Goal: Entertainment & Leisure: Consume media (video, audio)

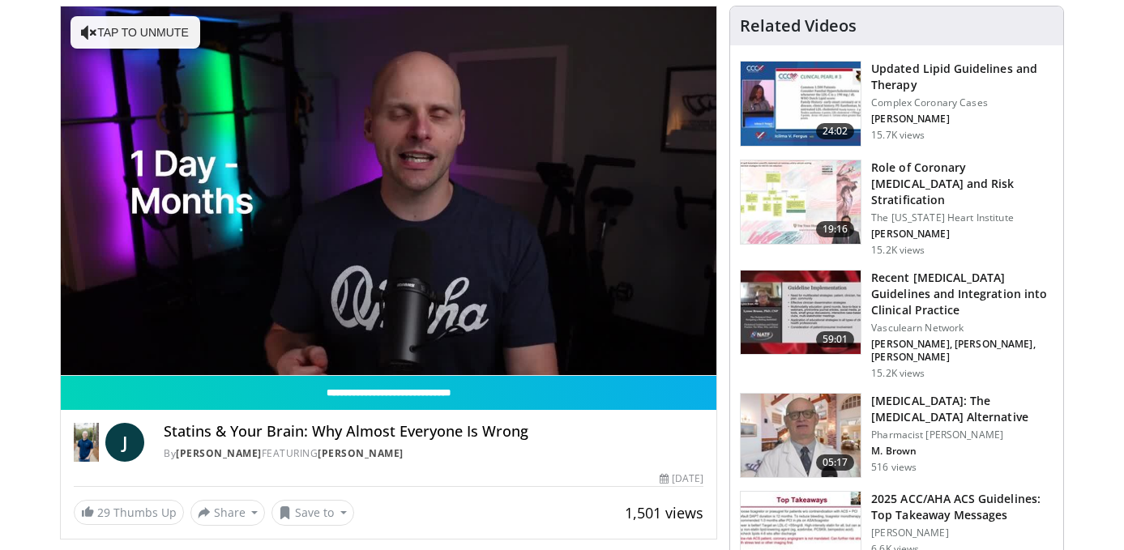
scroll to position [130, 0]
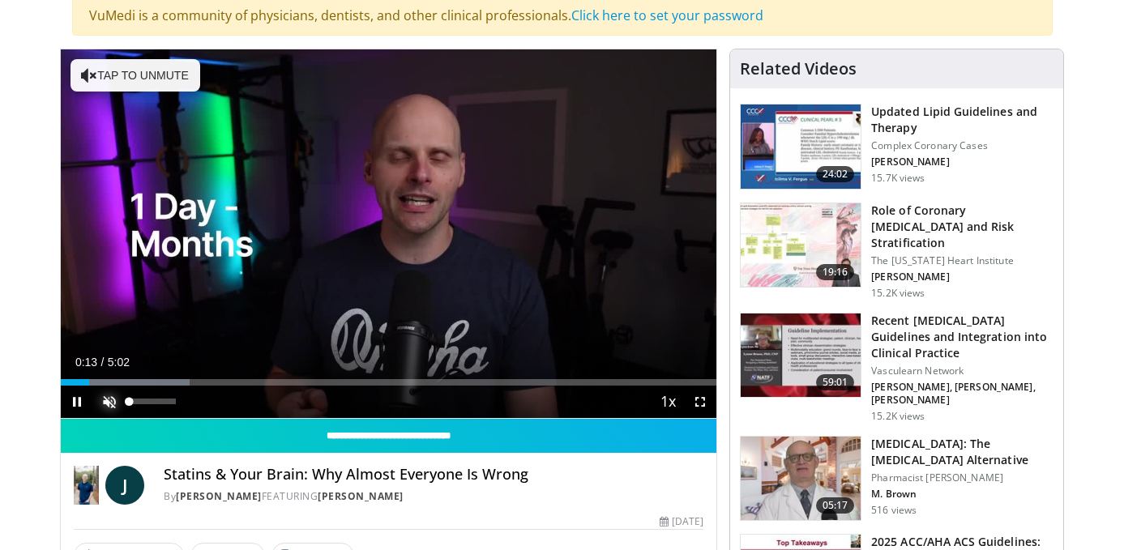
click at [105, 399] on span "Video Player" at bounding box center [109, 402] width 32 height 32
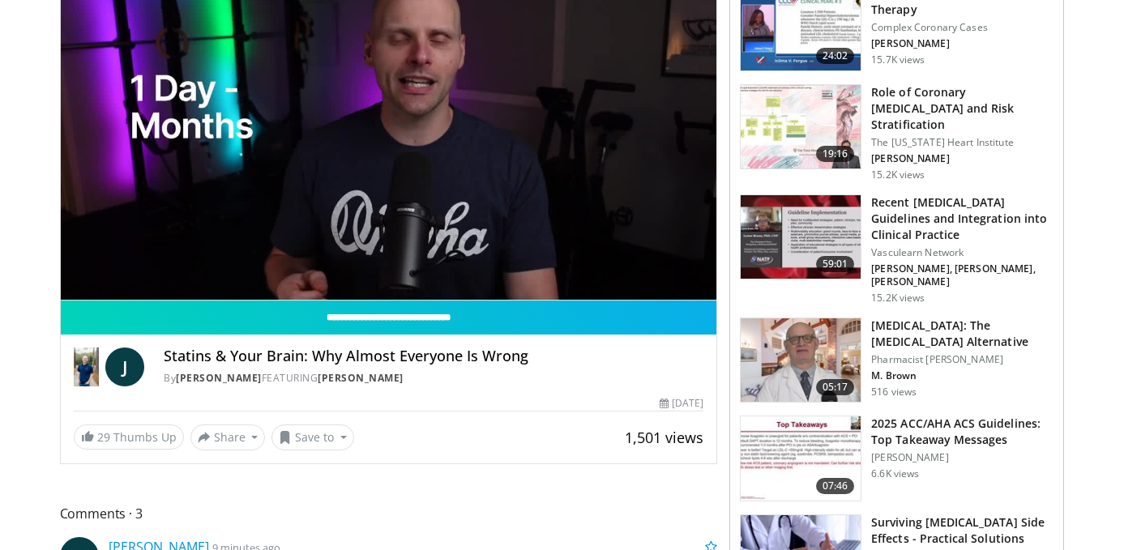
scroll to position [250, 0]
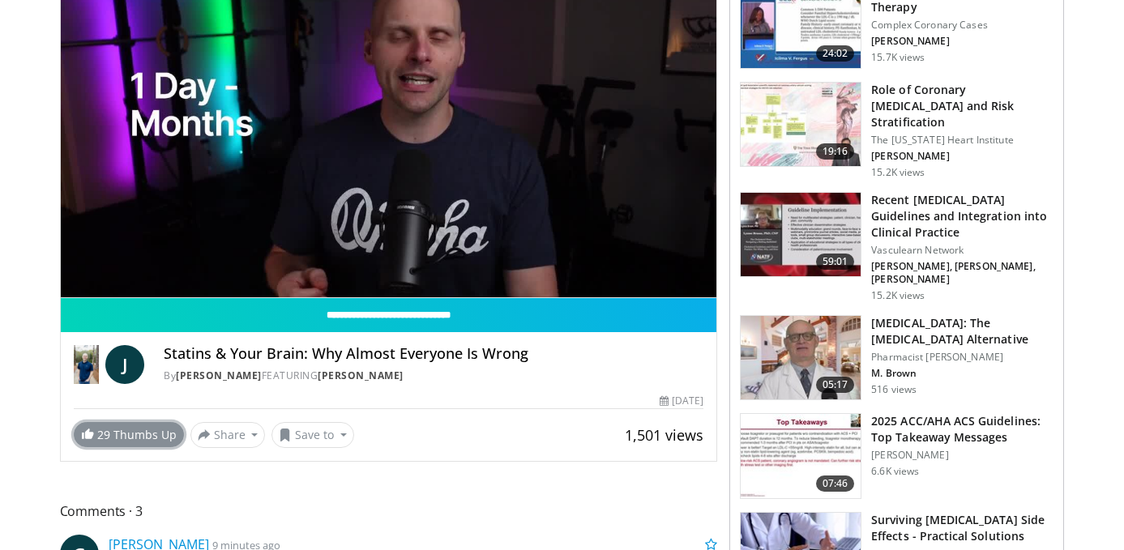
click at [114, 437] on link "29 Thumbs Up" at bounding box center [129, 434] width 110 height 25
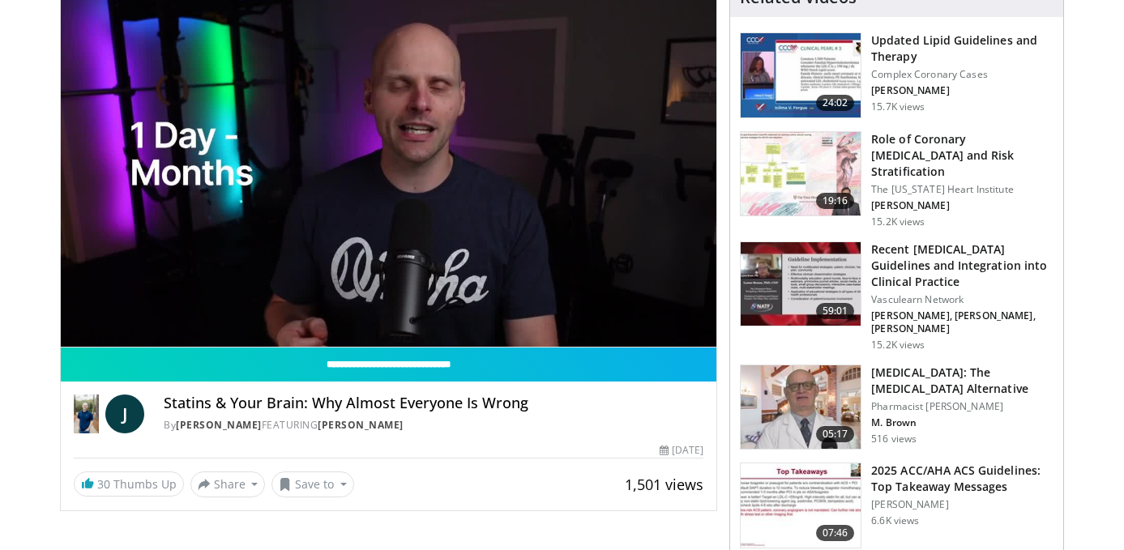
scroll to position [198, 0]
